Goal: Task Accomplishment & Management: Use online tool/utility

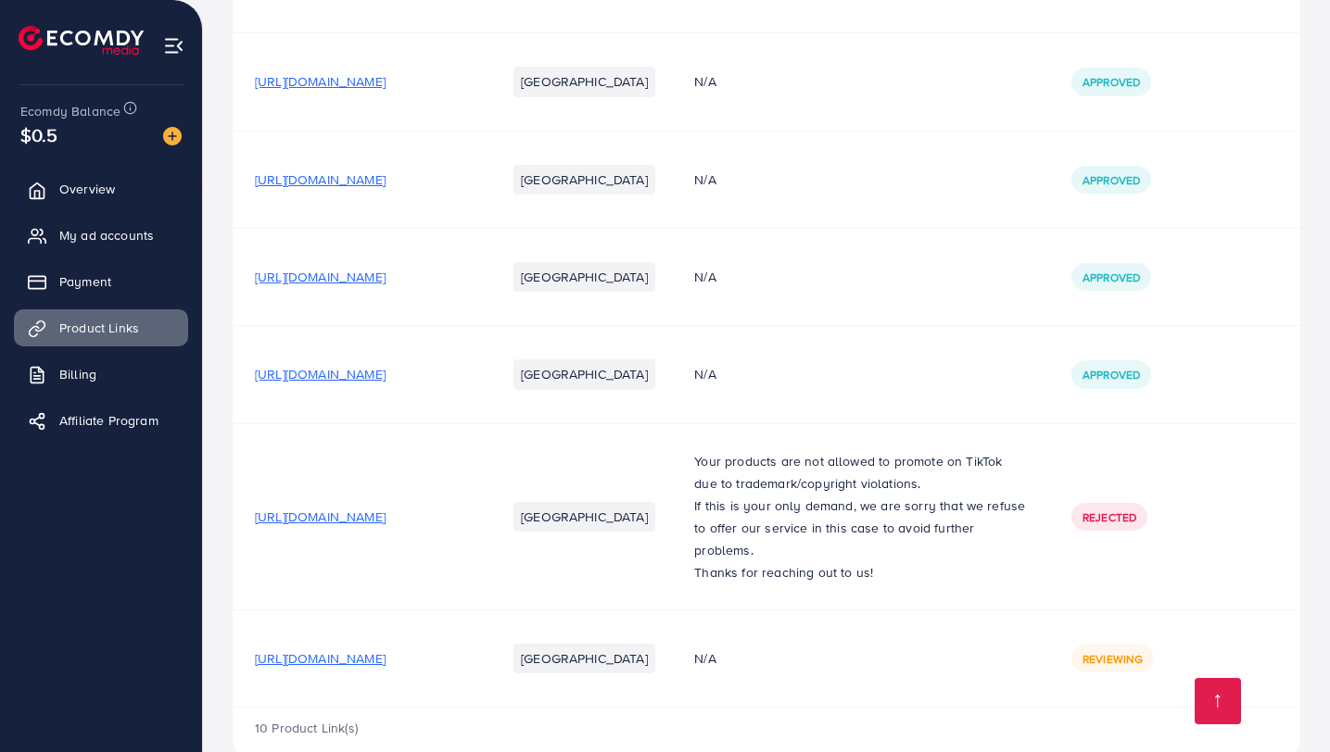
scroll to position [591, 0]
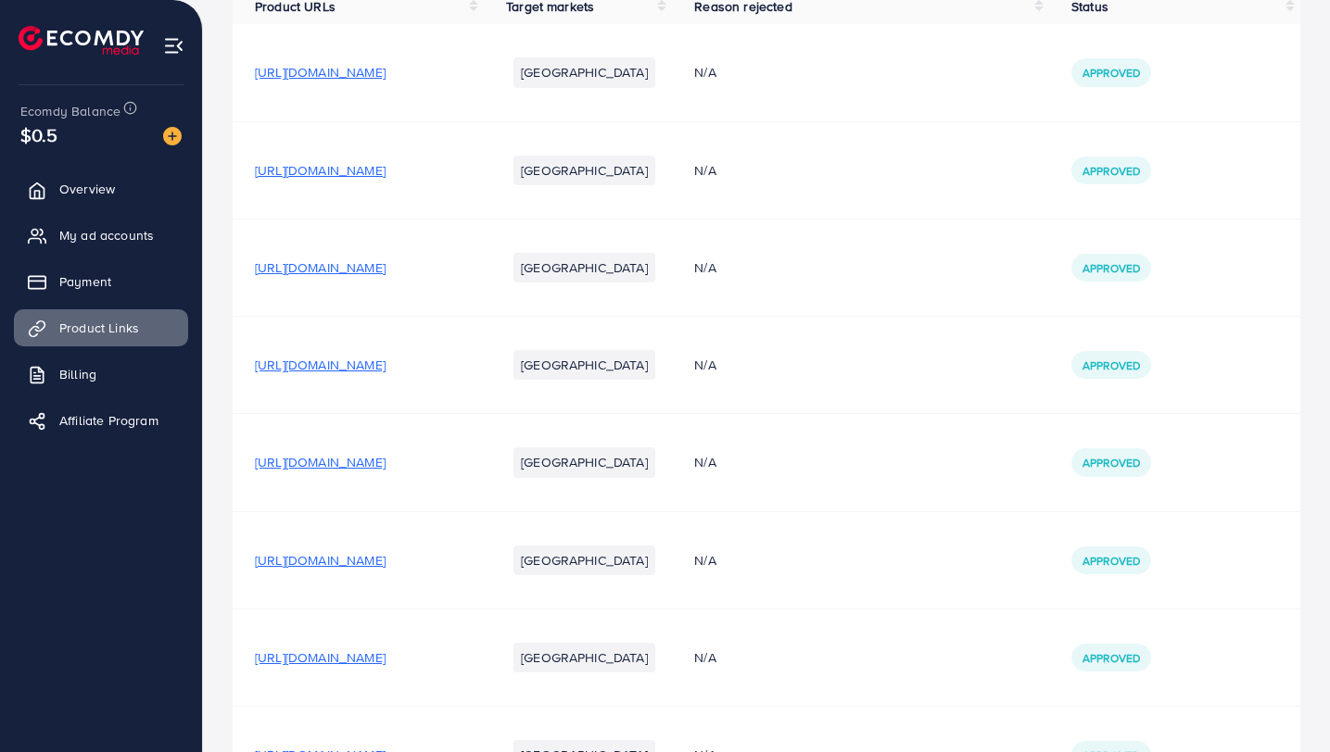
scroll to position [631, 0]
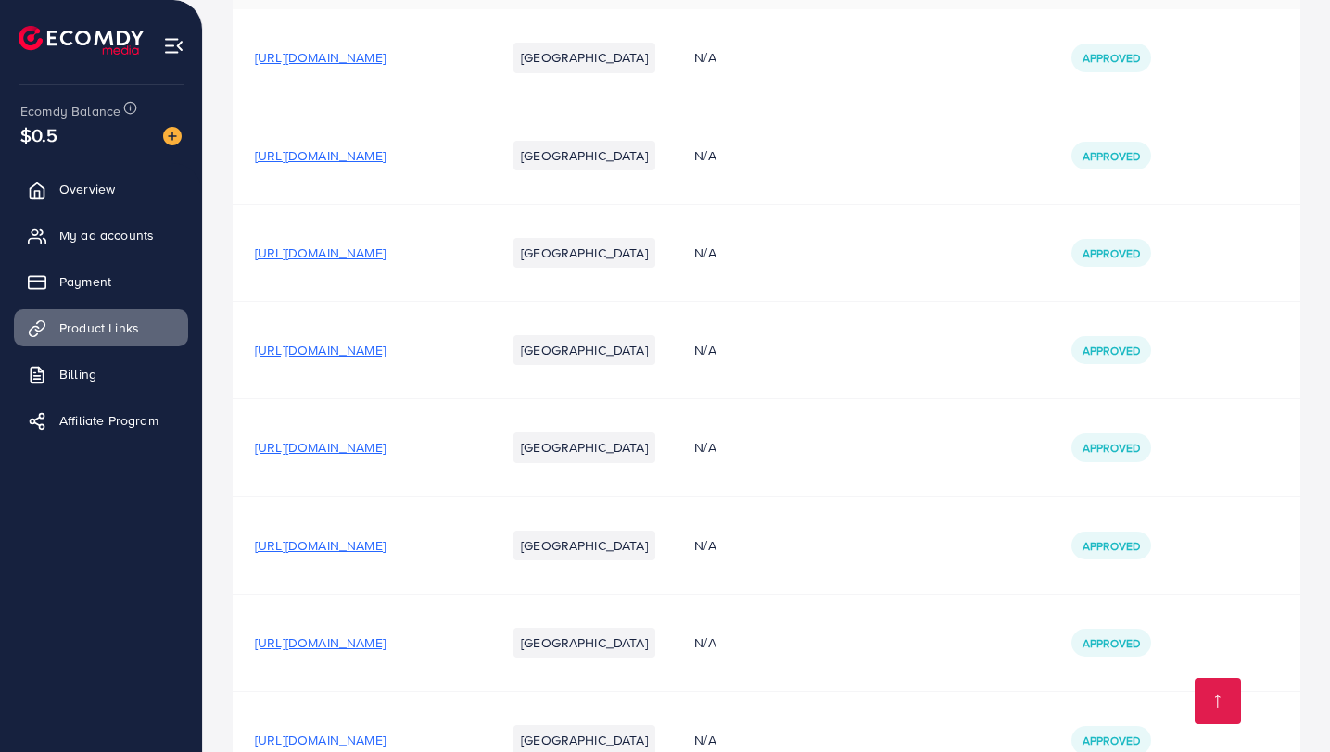
scroll to position [631, 0]
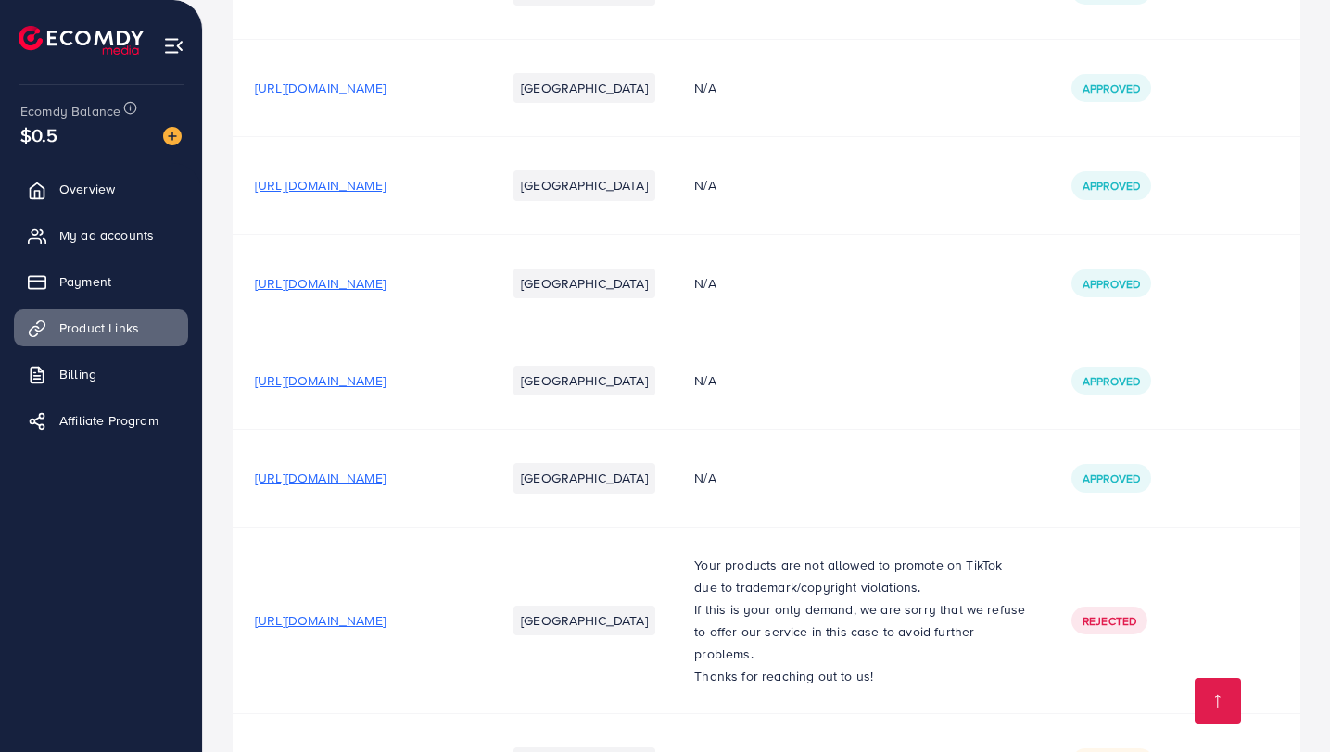
scroll to position [631, 0]
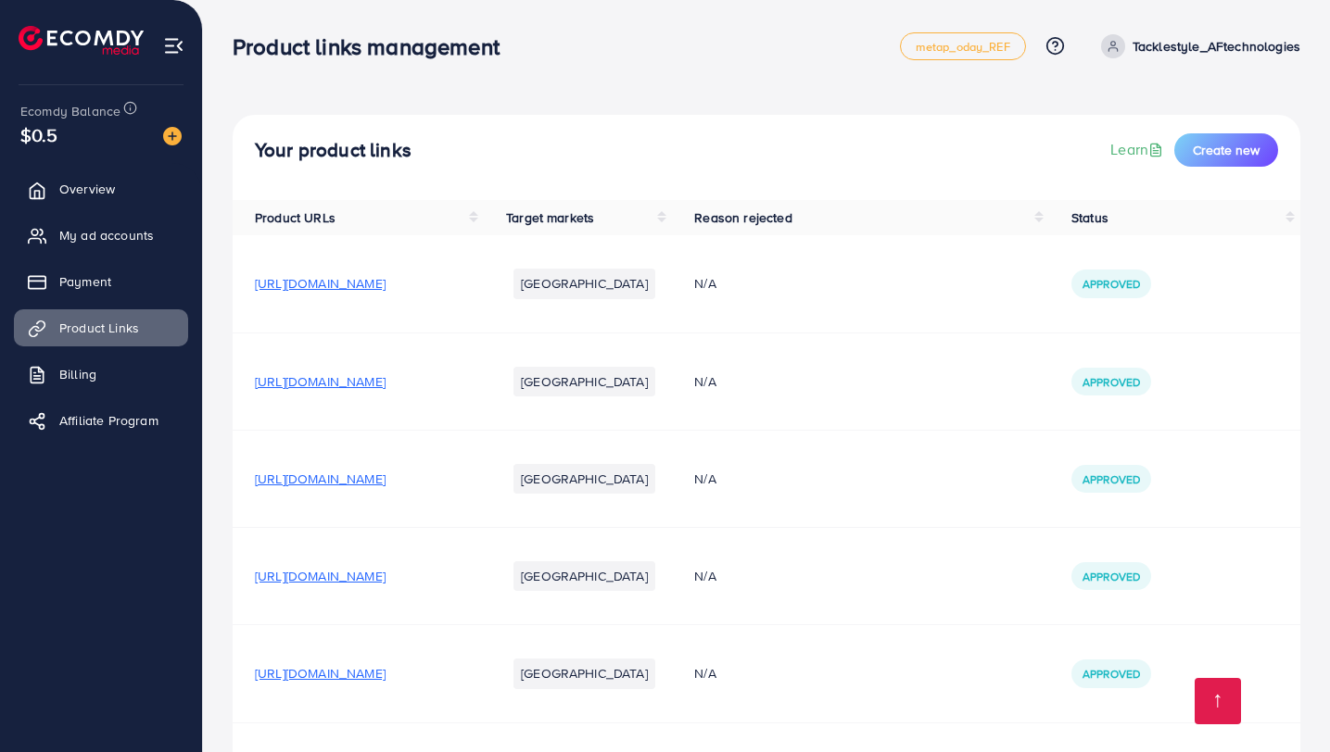
scroll to position [631, 0]
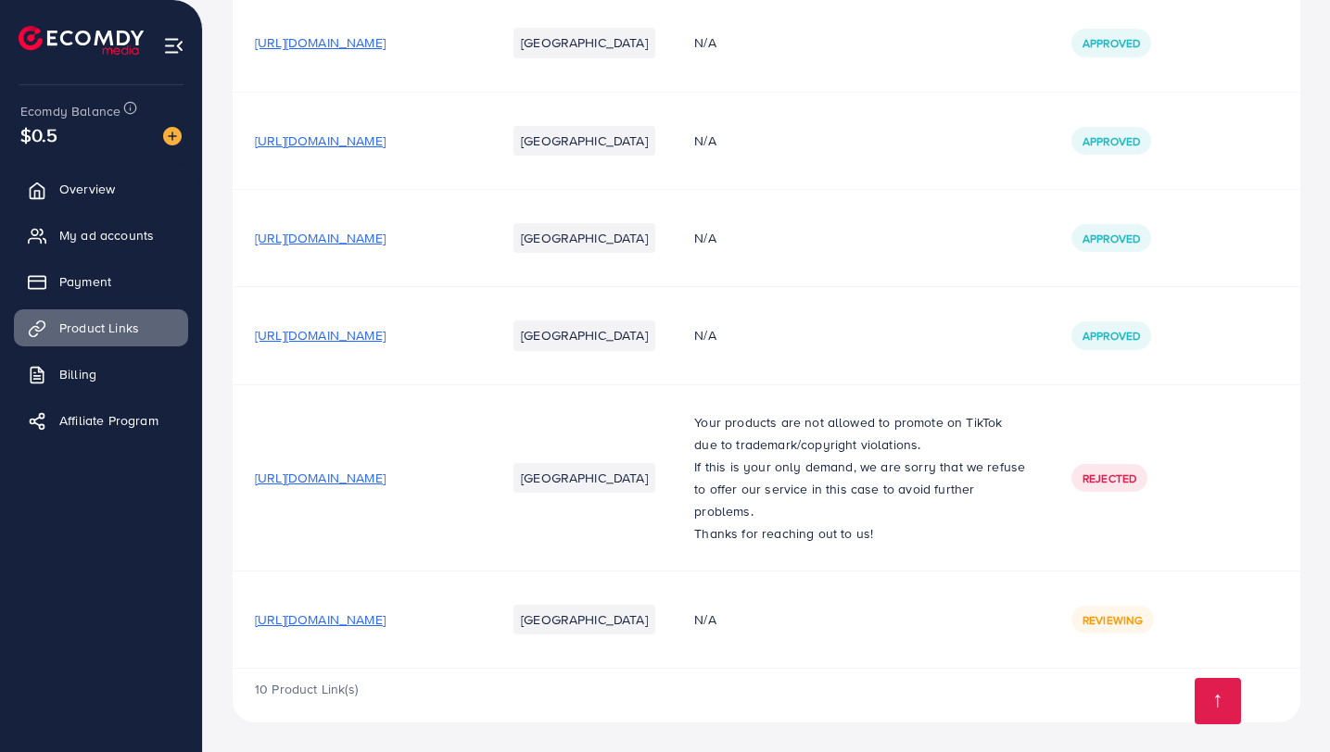
click at [821, 657] on td "N/A" at bounding box center [860, 619] width 377 height 97
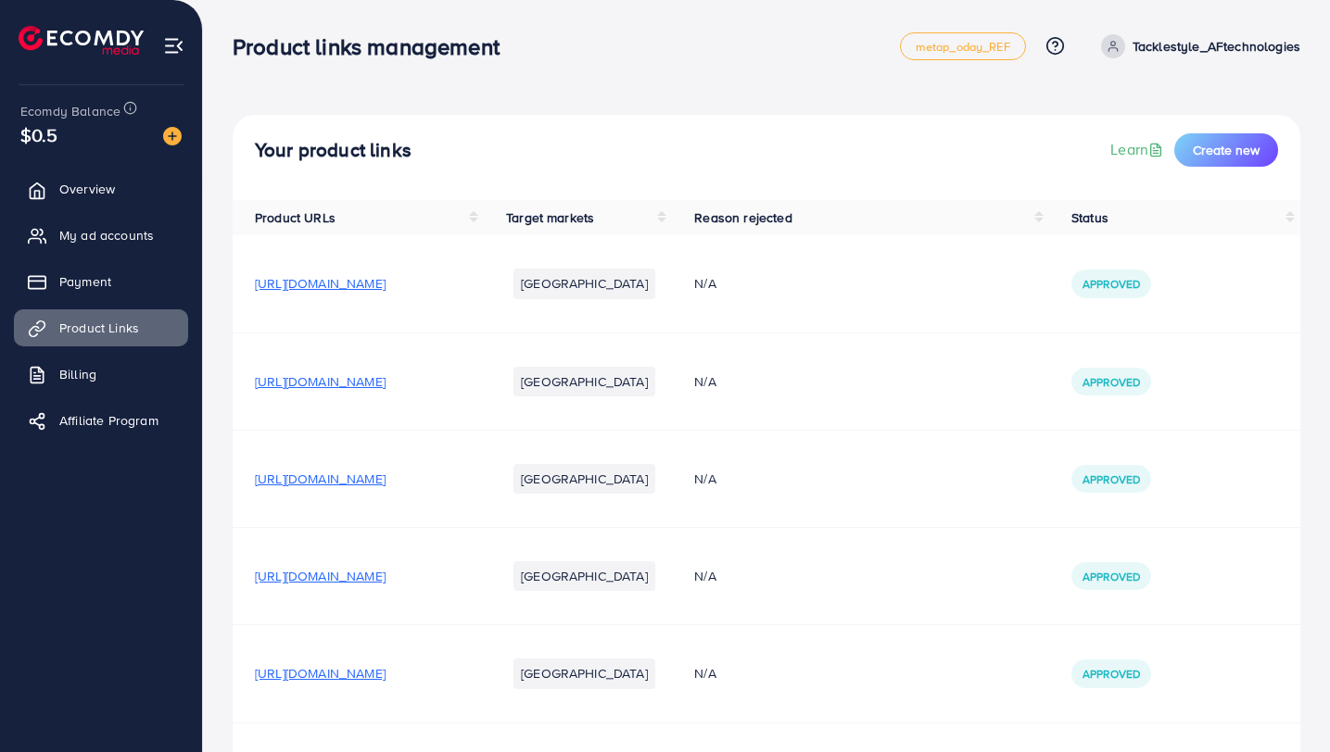
click at [484, 220] on th "Product URLs" at bounding box center [358, 217] width 251 height 35
click at [484, 221] on th "Product URLs" at bounding box center [358, 217] width 251 height 35
click at [676, 161] on div "Your product links Learn Create new" at bounding box center [766, 149] width 1023 height 33
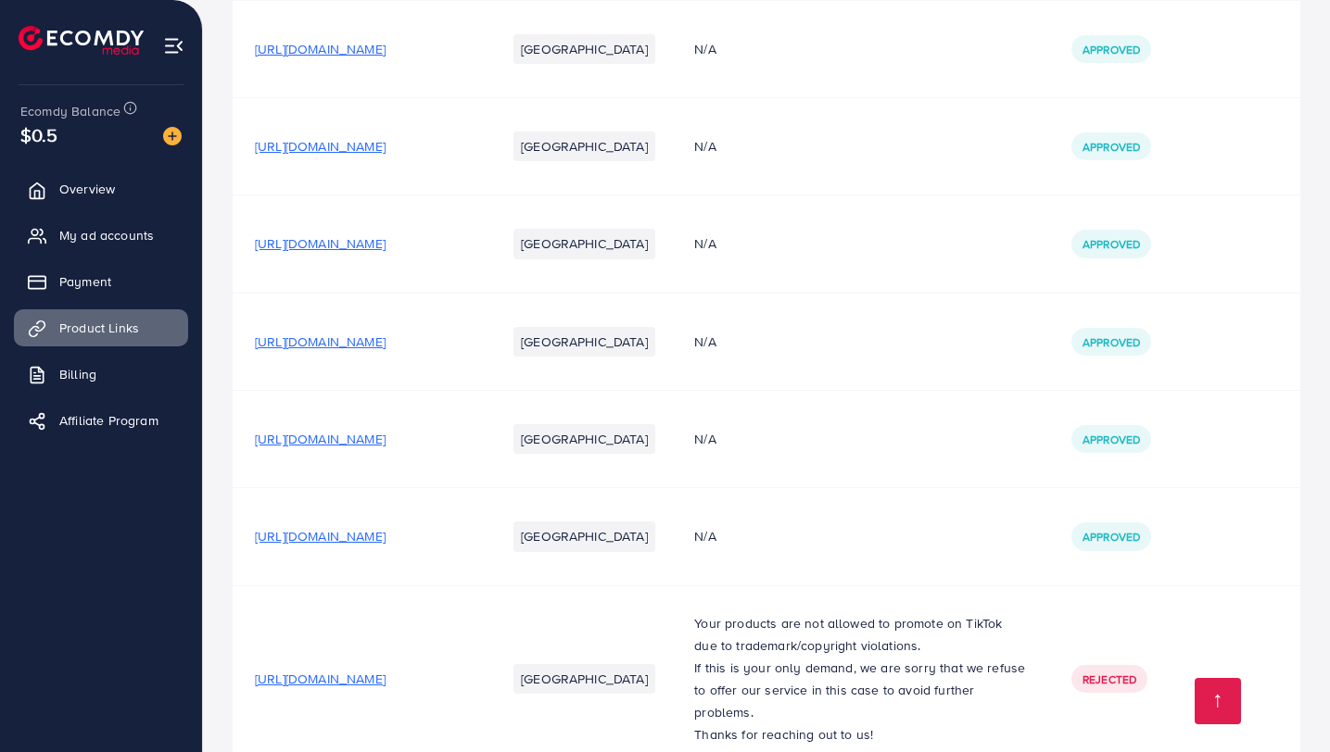
scroll to position [631, 0]
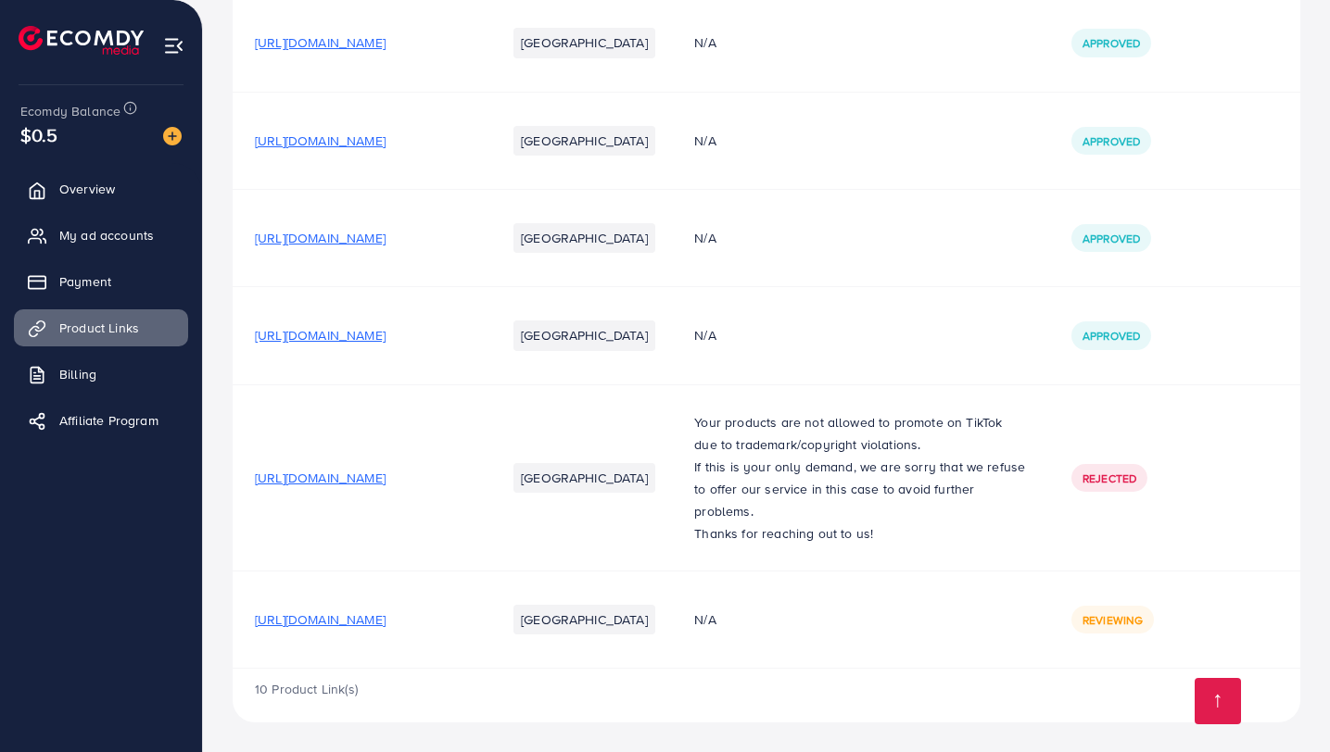
click at [1218, 728] on div "Your product links Learn Create new Product URLs Target markets Reason rejected…" at bounding box center [766, 61] width 1127 height 1384
click at [1218, 724] on link at bounding box center [1217, 701] width 46 height 46
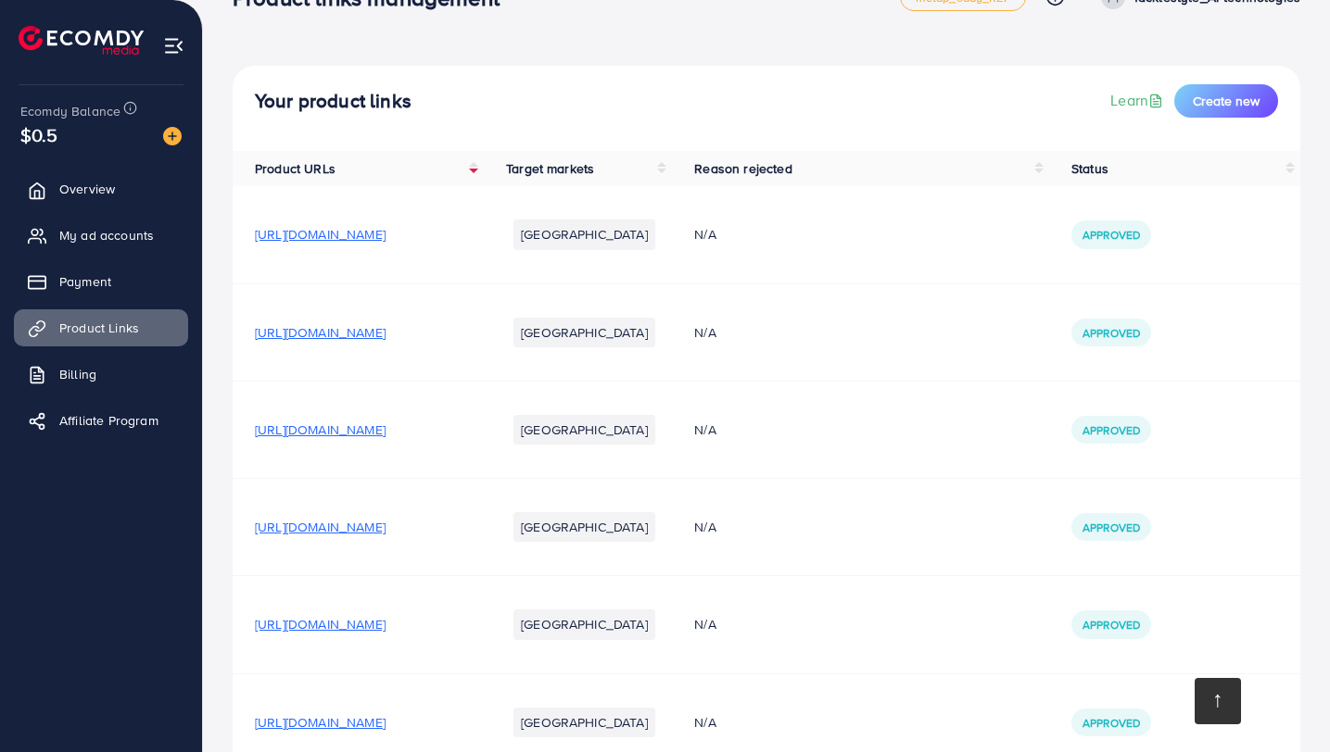
scroll to position [0, 0]
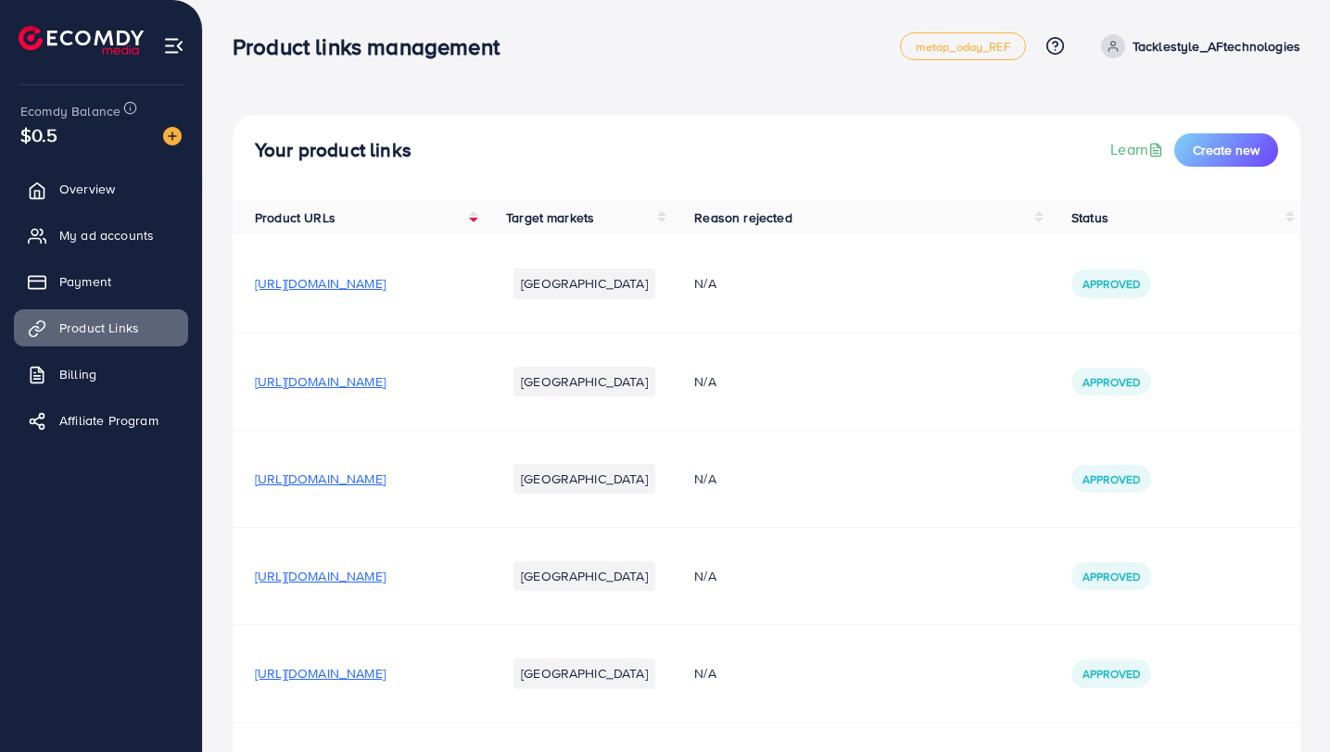
drag, startPoint x: 1333, startPoint y: 317, endPoint x: 1333, endPoint y: 405, distance: 88.0
click at [1330, 405] on html "Product links management metap_oday_REF Help Center Contact Support Plans and P…" at bounding box center [665, 376] width 1330 height 752
drag, startPoint x: 1333, startPoint y: 405, endPoint x: 1333, endPoint y: 567, distance: 162.2
click at [1330, 567] on html "Product links management metap_oday_REF Help Center Contact Support Plans and P…" at bounding box center [665, 376] width 1330 height 752
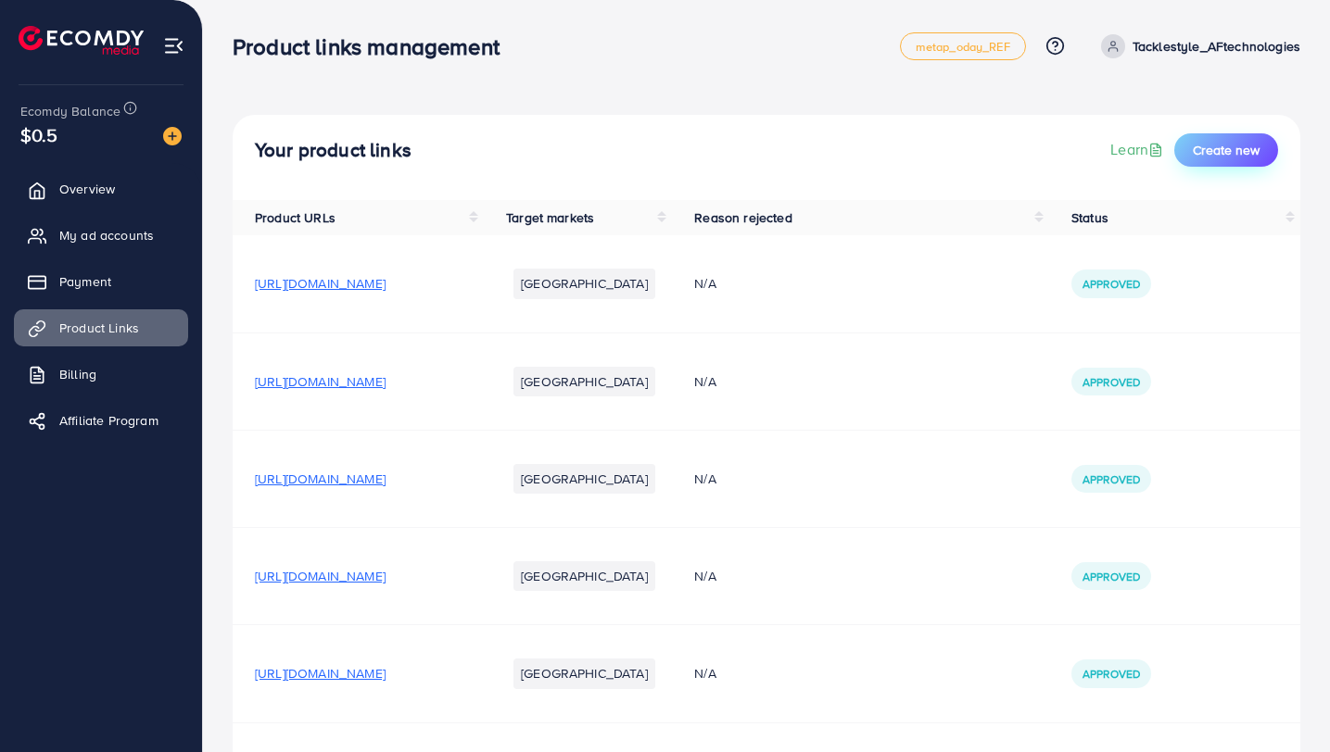
click at [1235, 152] on span "Create new" at bounding box center [1226, 150] width 67 height 19
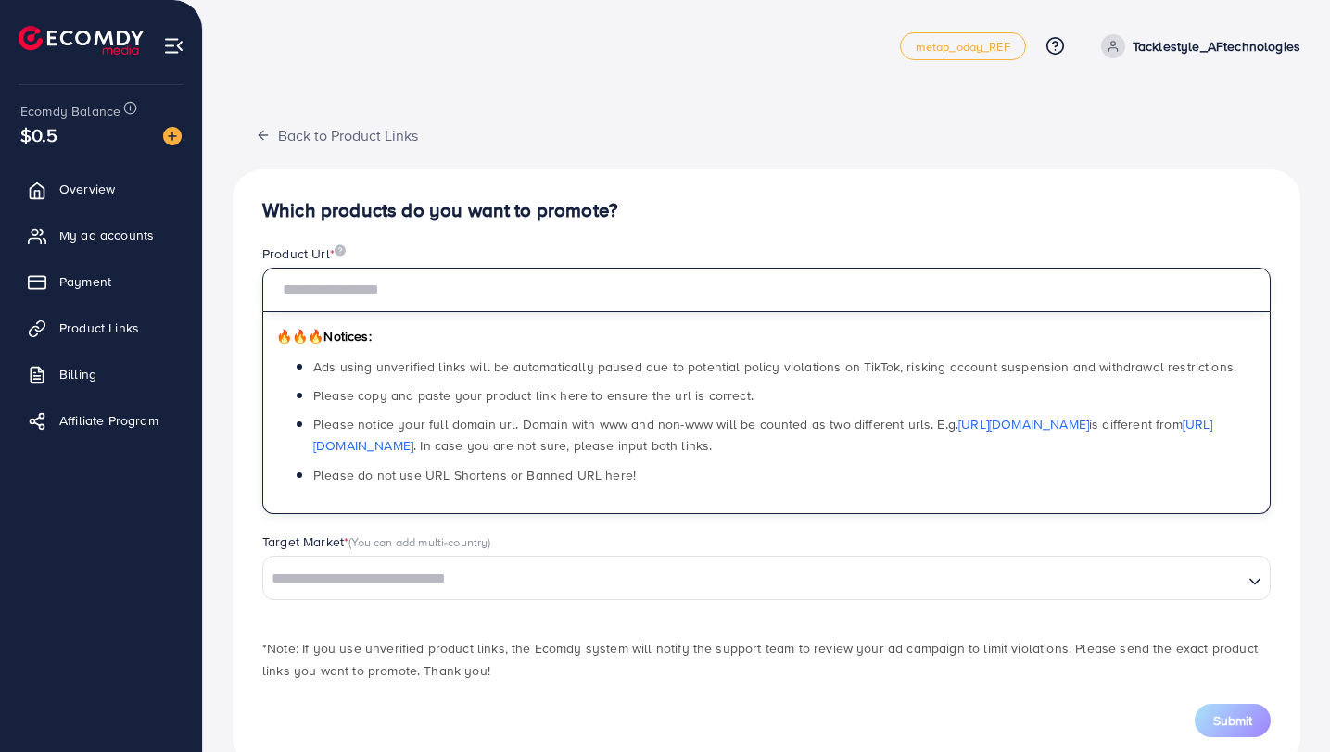
click at [739, 301] on input "text" at bounding box center [766, 290] width 1008 height 44
paste input "**********"
type input "**********"
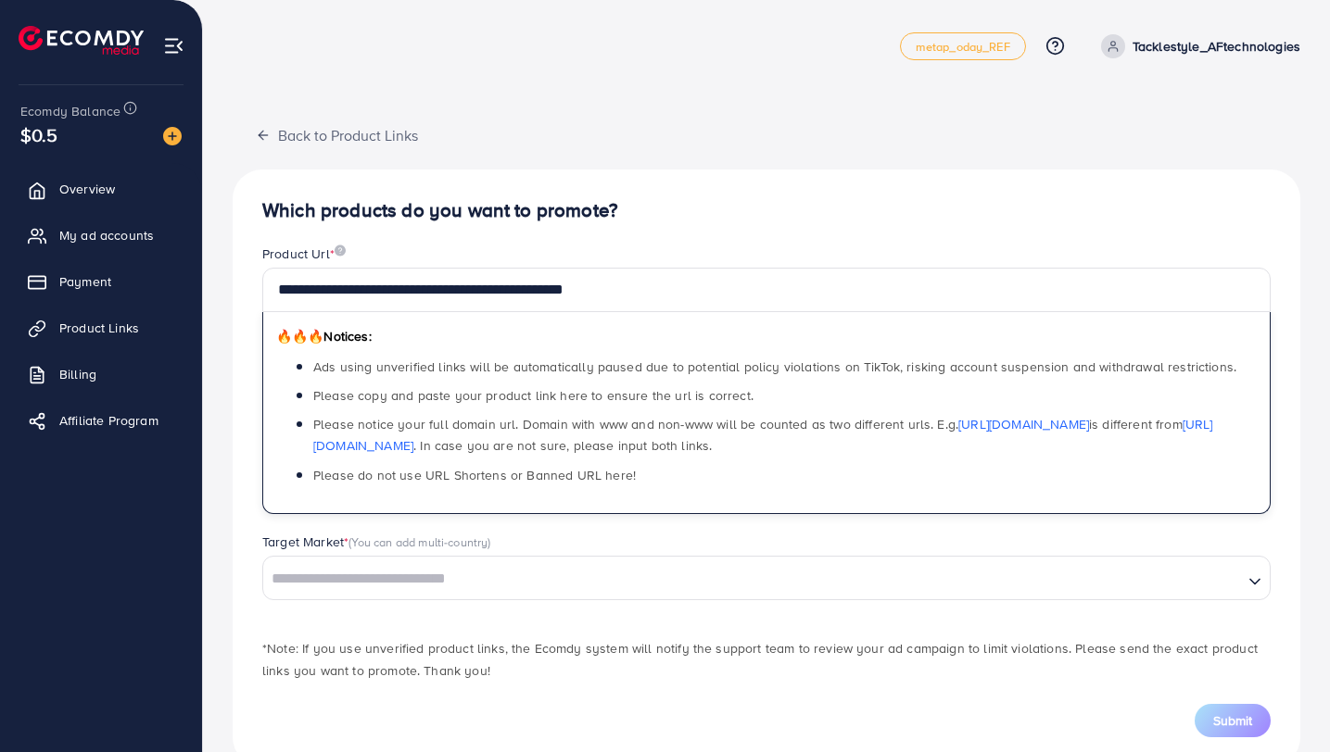
click at [776, 214] on h4 "Which products do you want to promote?" at bounding box center [766, 210] width 1008 height 23
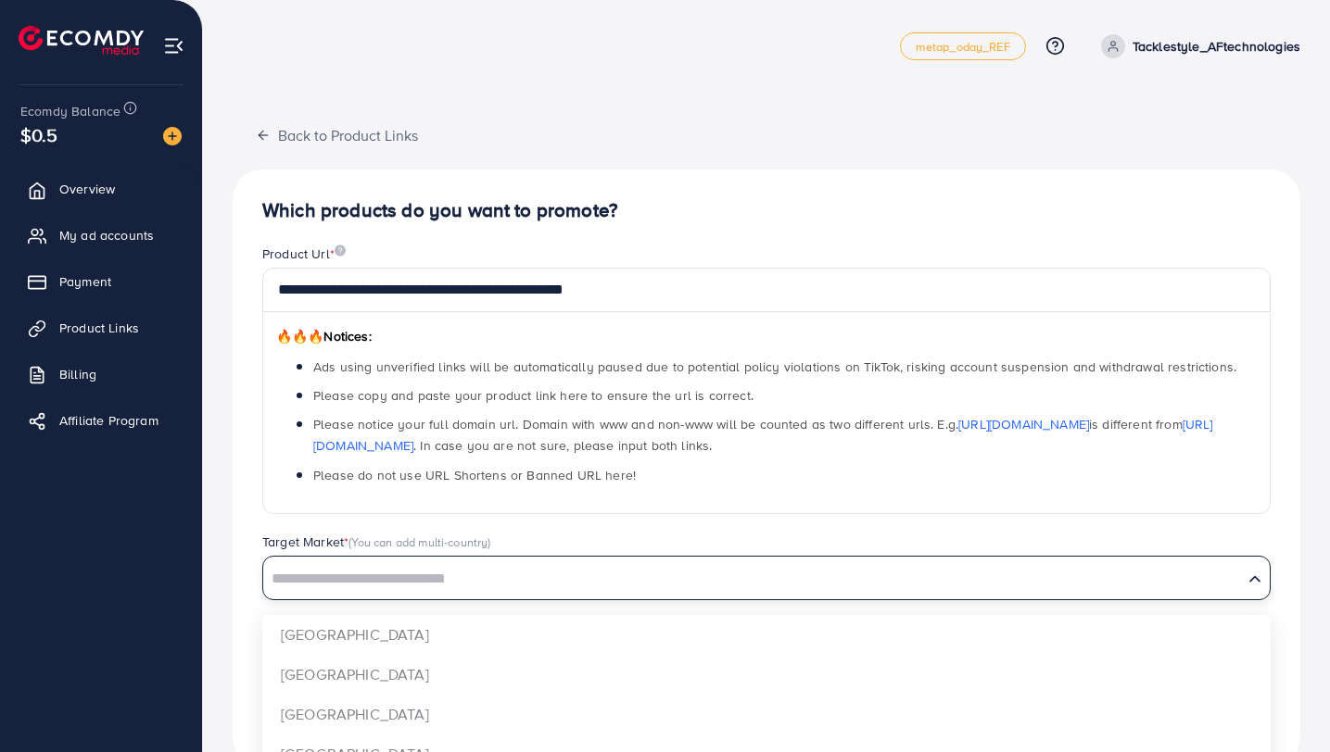
click at [672, 577] on input "Search for option" at bounding box center [753, 579] width 976 height 29
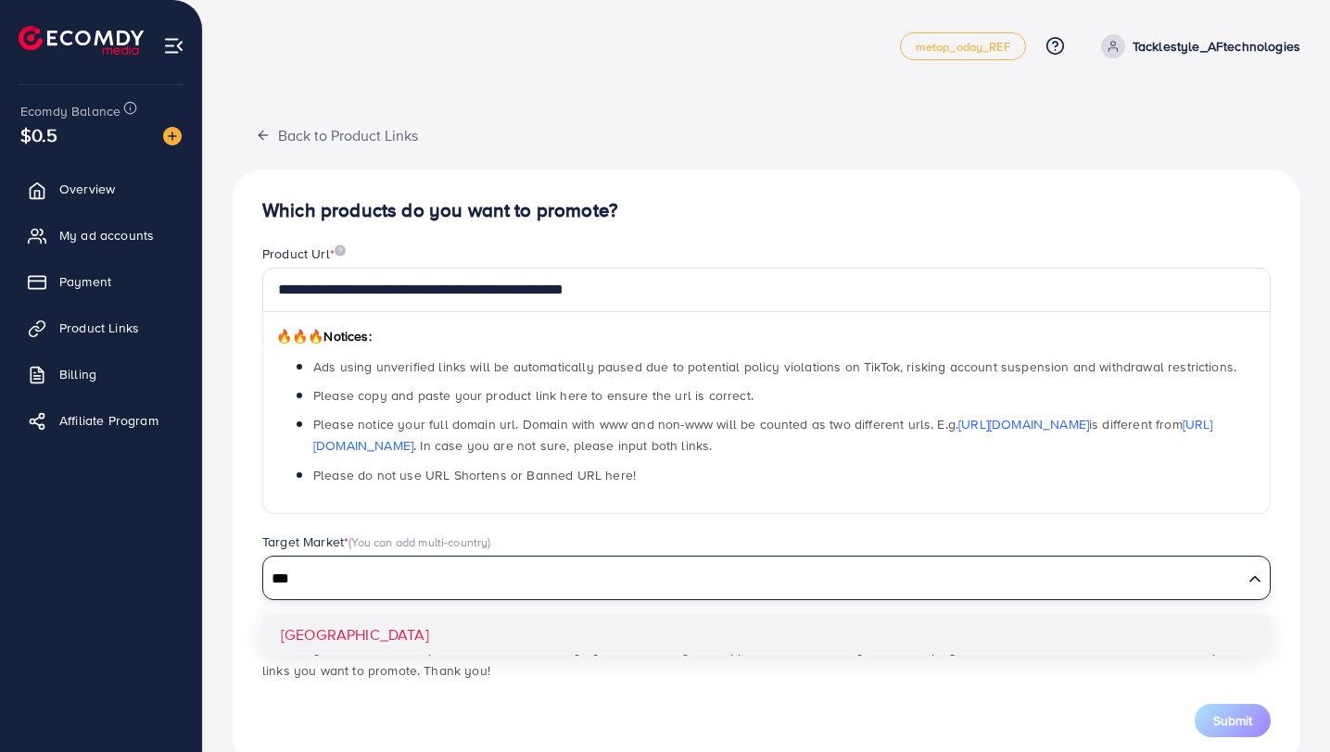
type input "***"
click at [545, 627] on div "**********" at bounding box center [767, 469] width 1068 height 598
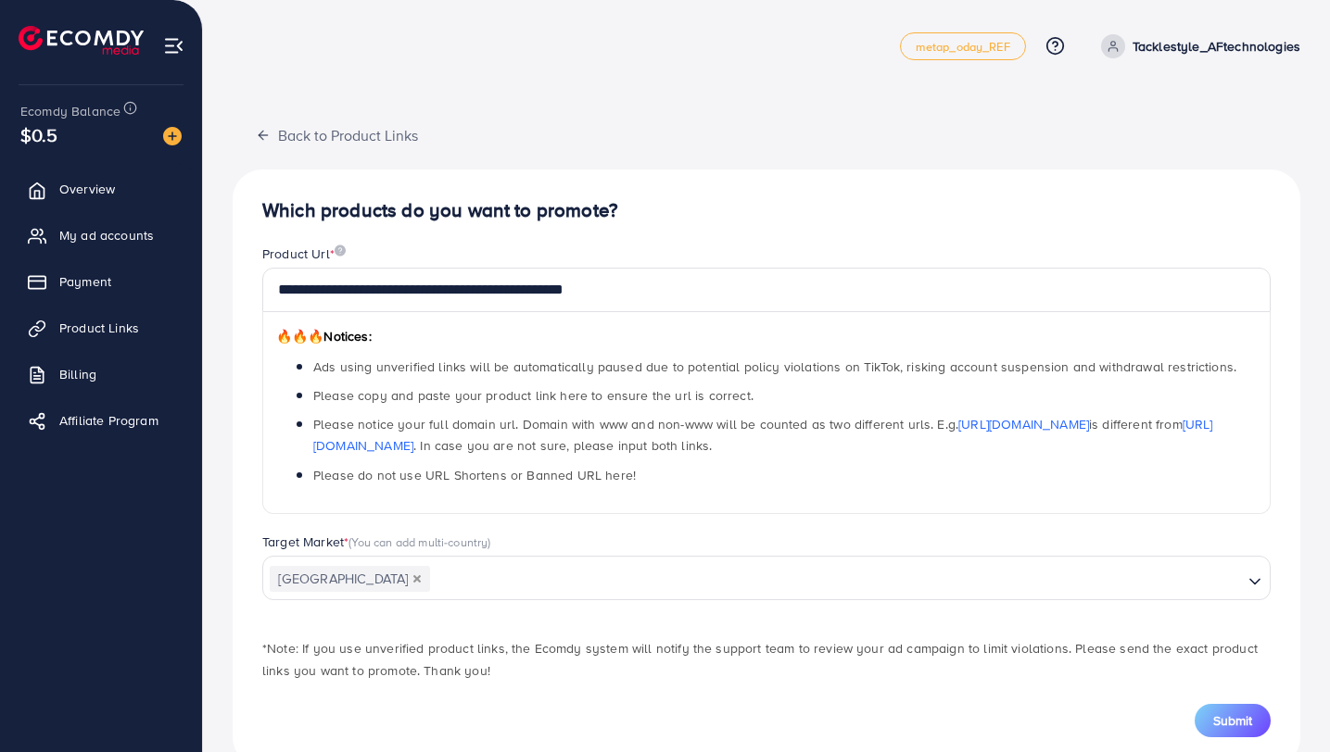
scroll to position [44, 0]
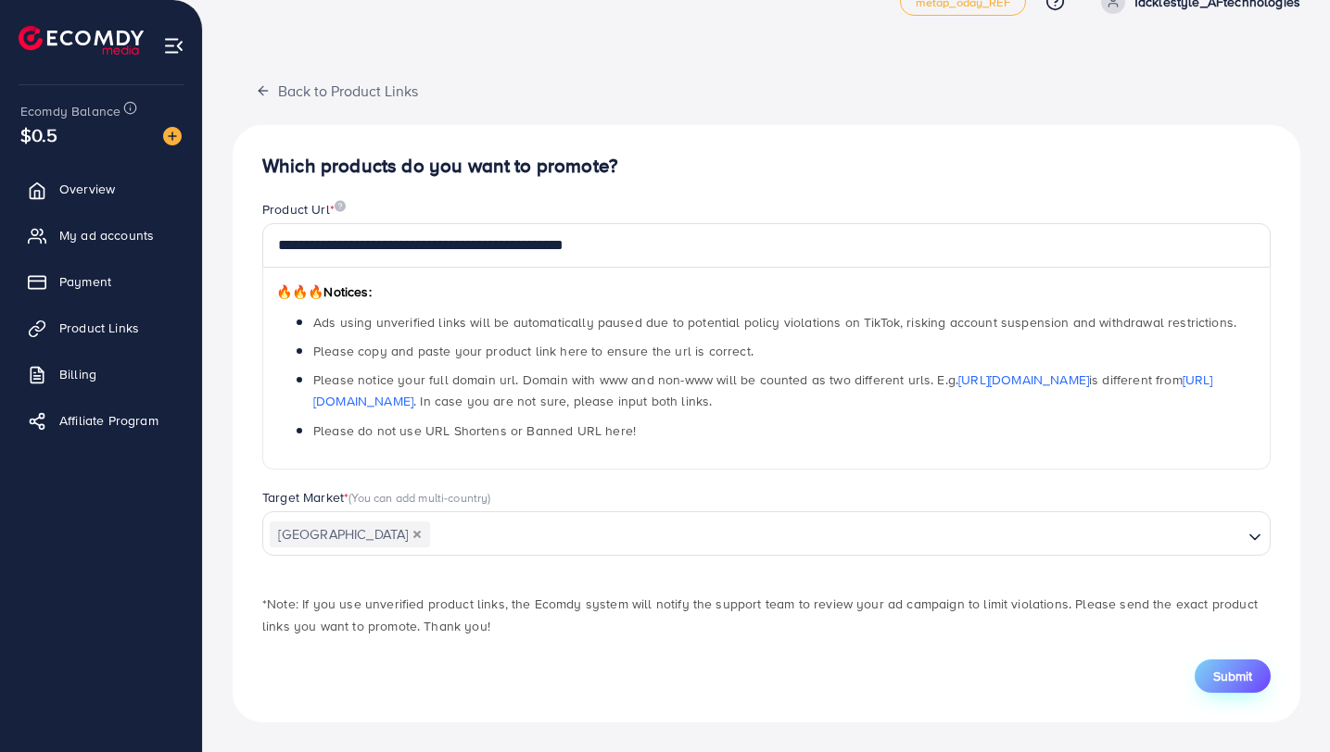
click at [1220, 686] on button "Submit" at bounding box center [1232, 676] width 76 height 33
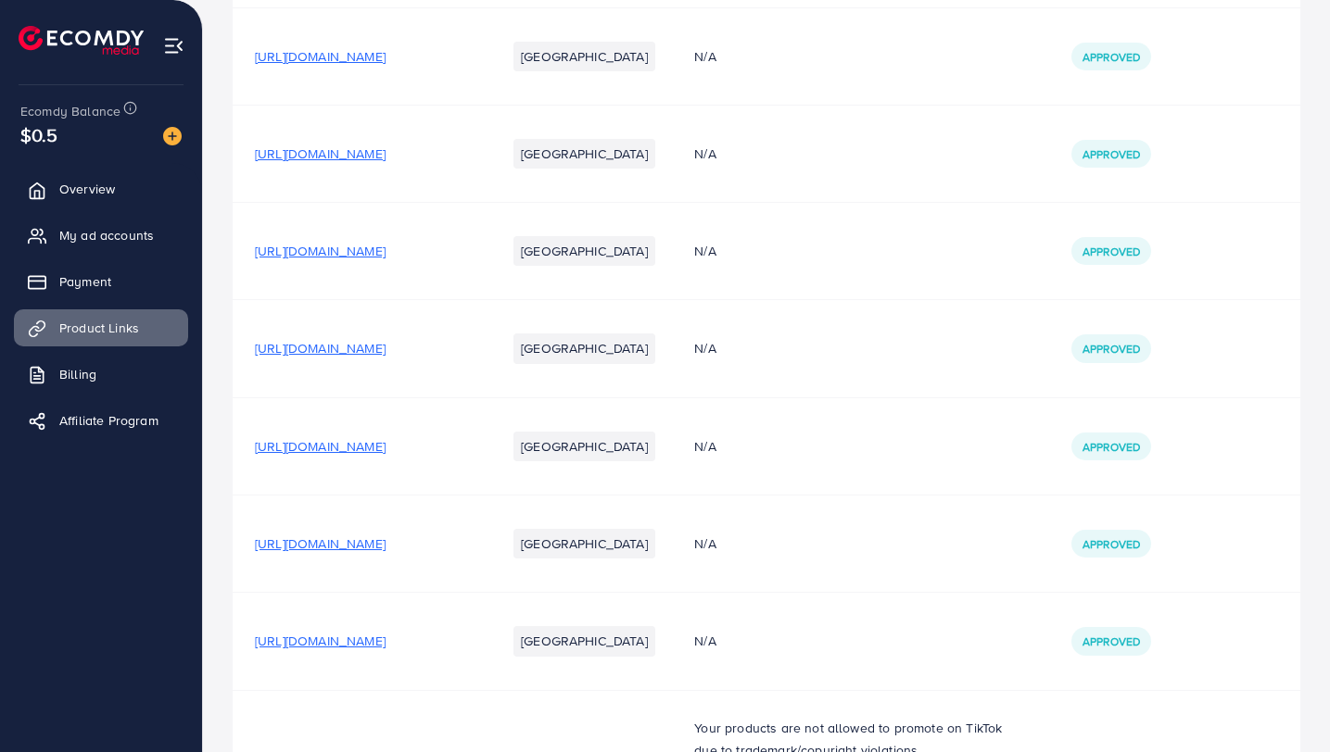
scroll to position [728, 0]
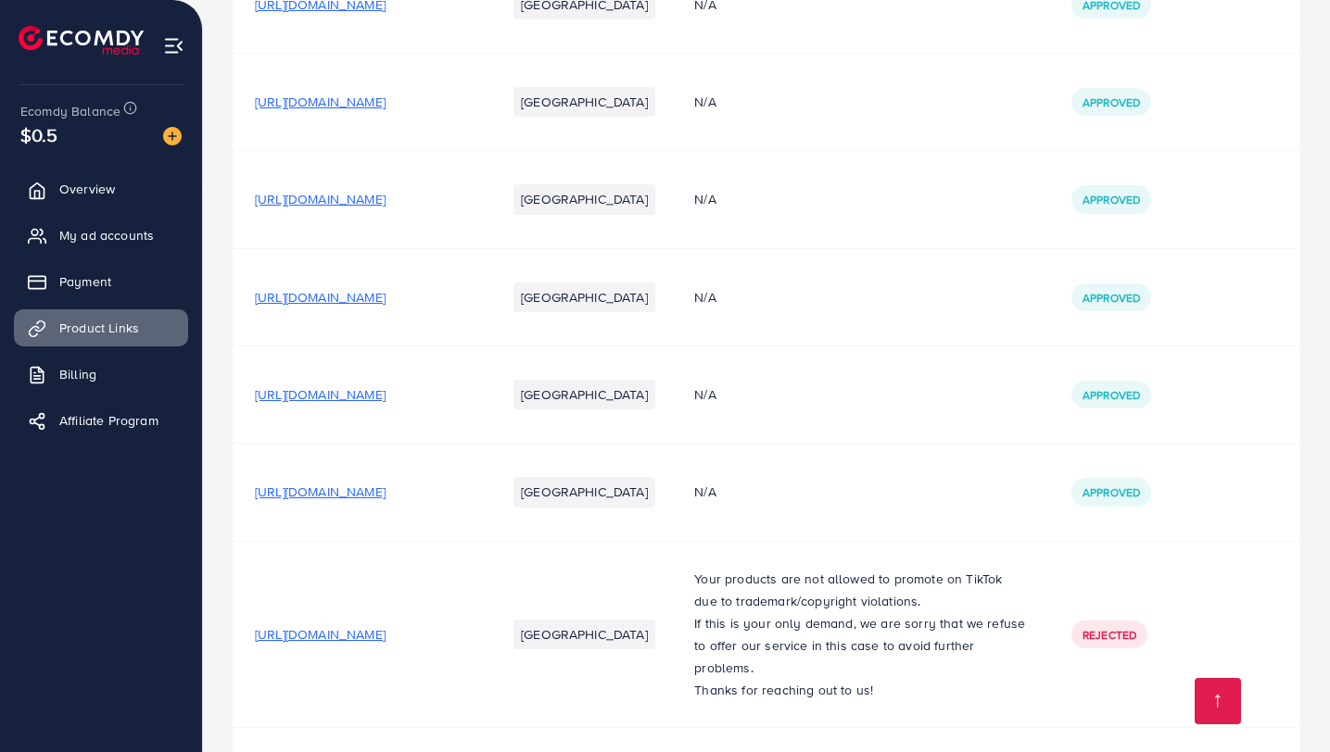
scroll to position [728, 0]
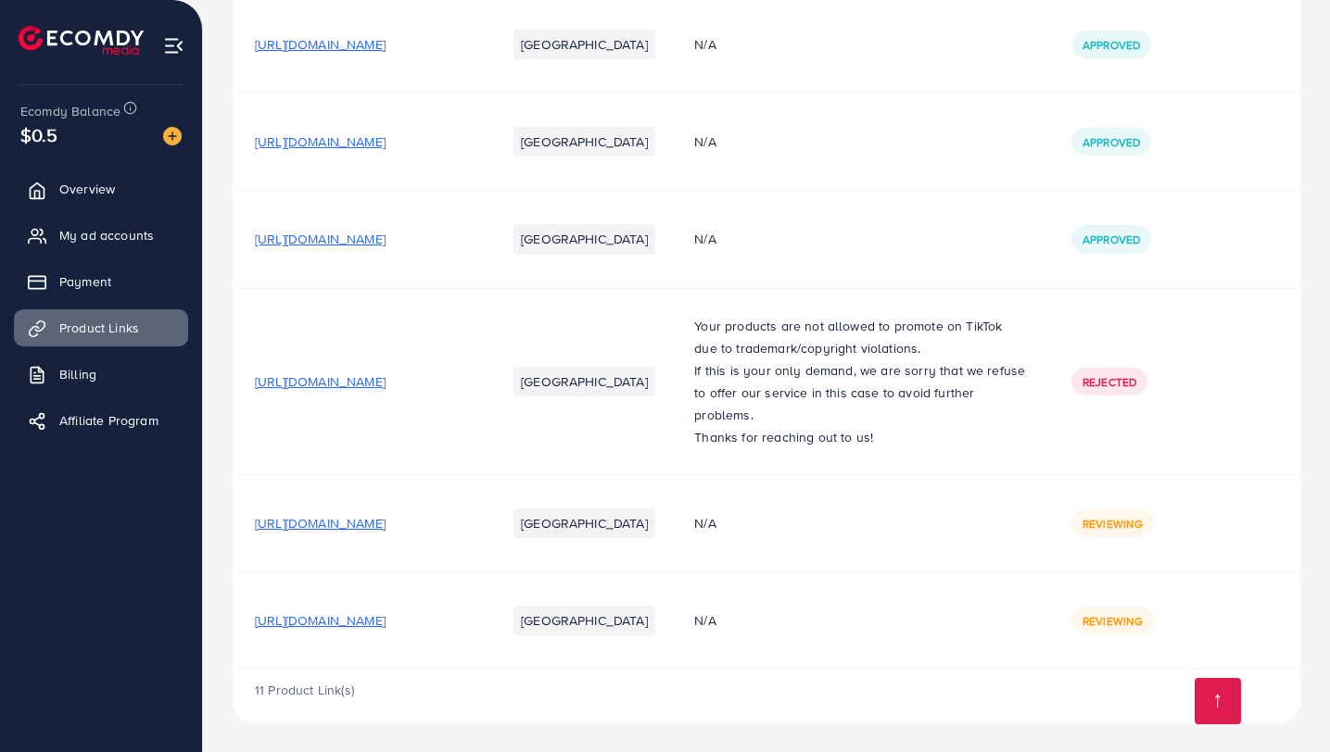
scroll to position [721, 0]
